Goal: Check status: Check status

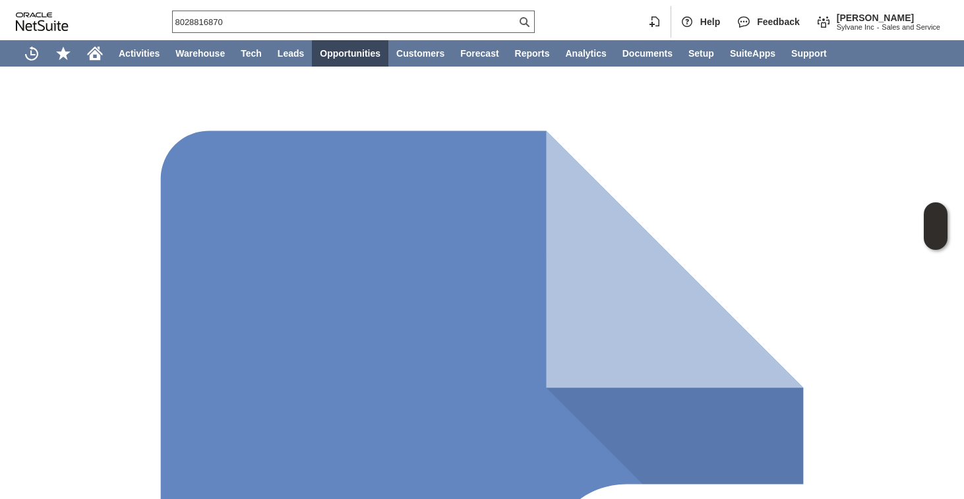
click at [305, 28] on div "8028816870" at bounding box center [353, 22] width 363 height 22
click at [309, 20] on input "8028816870" at bounding box center [345, 22] width 344 height 16
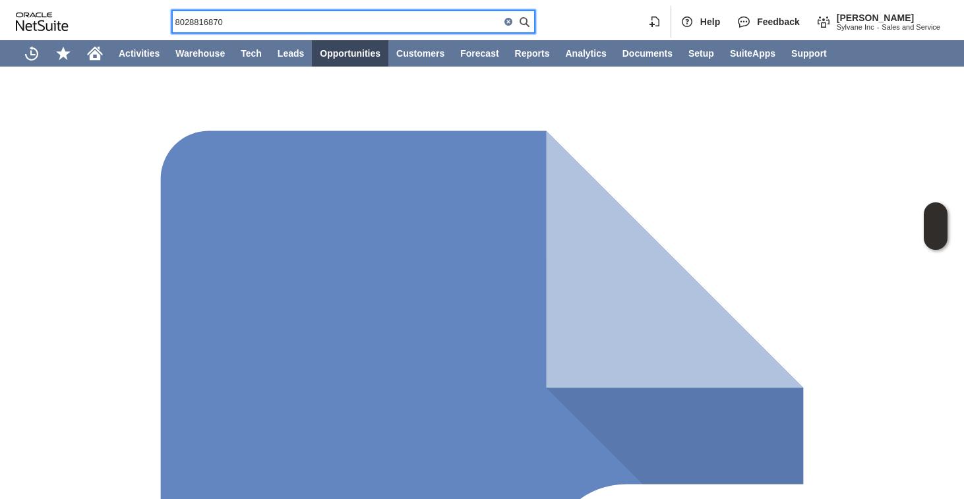
click at [309, 20] on input "8028816870" at bounding box center [337, 22] width 328 height 16
paste input "(484) 619-5778"
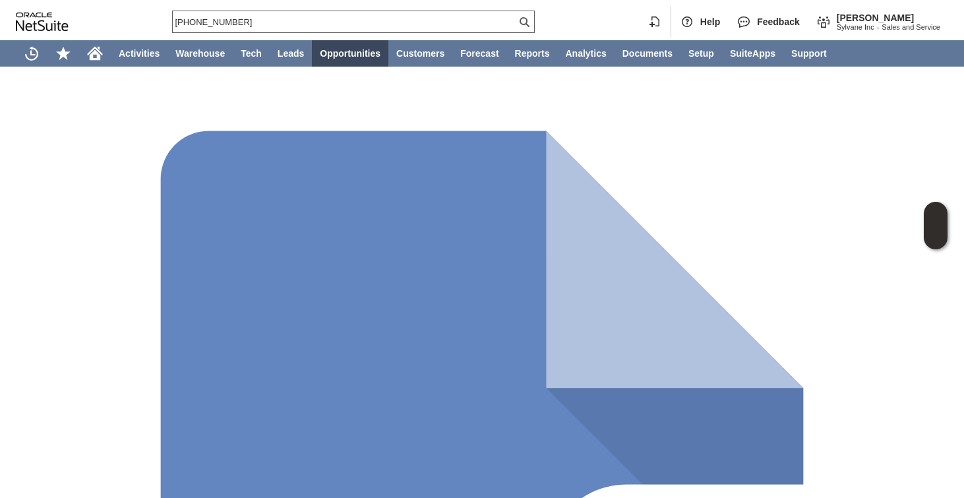
click at [257, 25] on input "(484) 619-5778" at bounding box center [345, 22] width 344 height 16
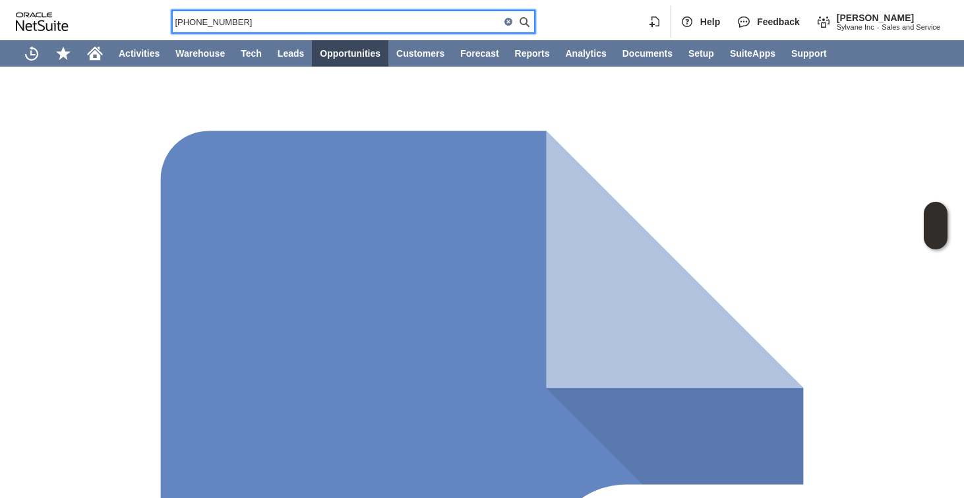
click at [257, 25] on input "(484) 619-5778" at bounding box center [337, 22] width 328 height 16
click at [255, 20] on input "(484) 619-5778" at bounding box center [337, 22] width 328 height 16
paste input "8644492376"
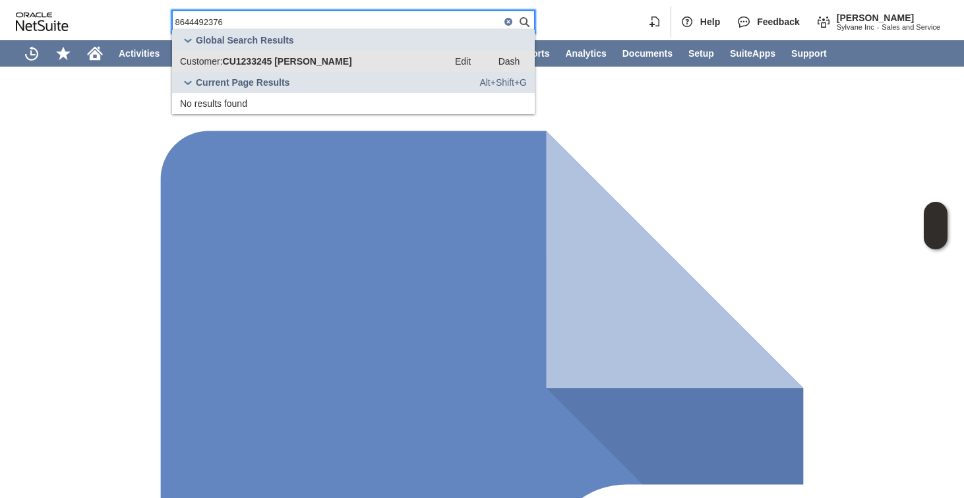
type input "8644492376"
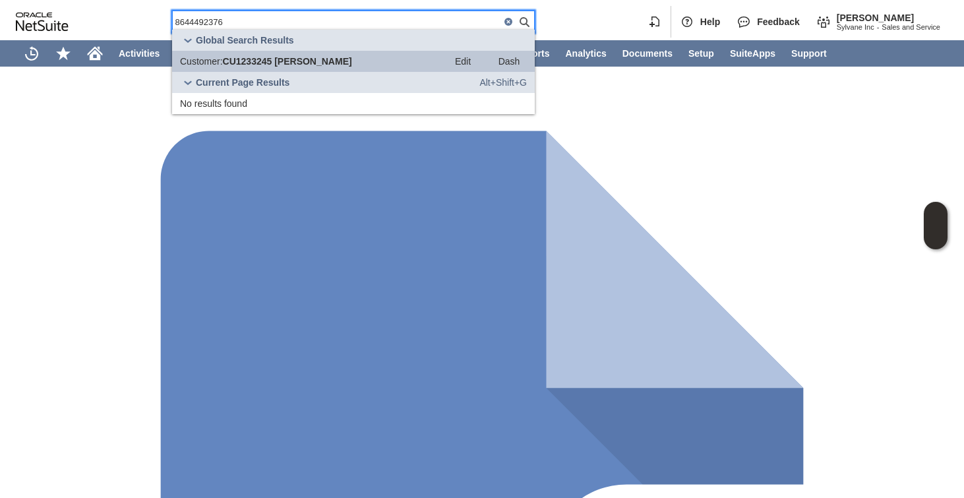
click at [265, 69] on link "Customer: CU1233245 Christine Staub Edit Dash" at bounding box center [353, 61] width 363 height 21
